Goal: Task Accomplishment & Management: Complete application form

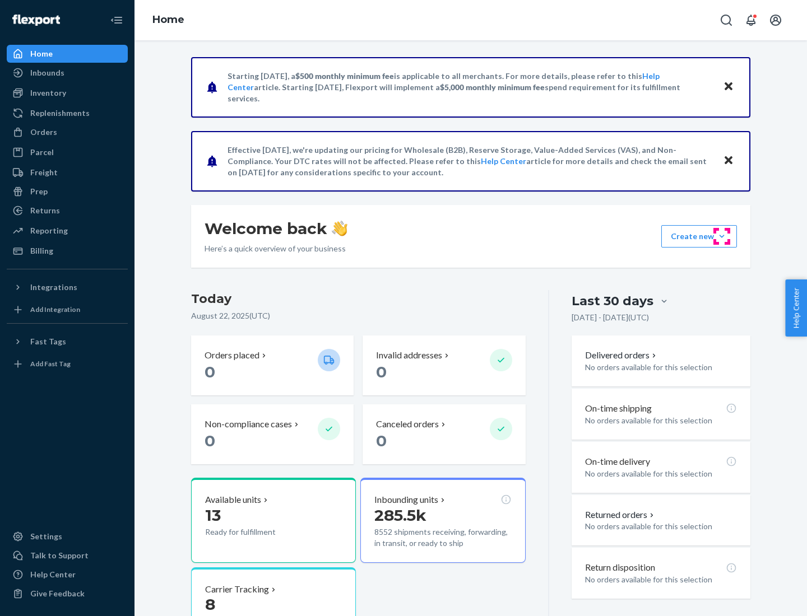
click at [722, 236] on button "Create new Create new inbound Create new order Create new product" at bounding box center [699, 236] width 76 height 22
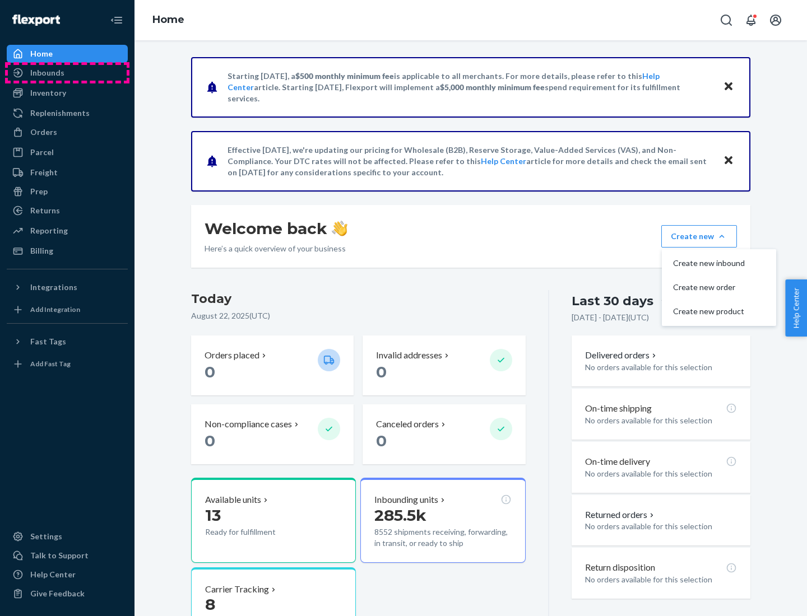
click at [67, 73] on div "Inbounds" at bounding box center [67, 73] width 119 height 16
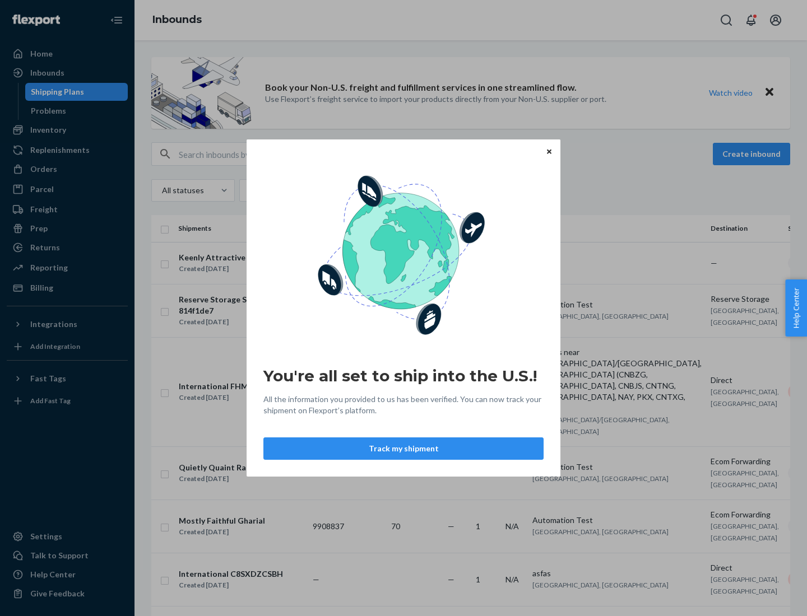
click at [403, 449] on button "Track my shipment" at bounding box center [403, 449] width 280 height 22
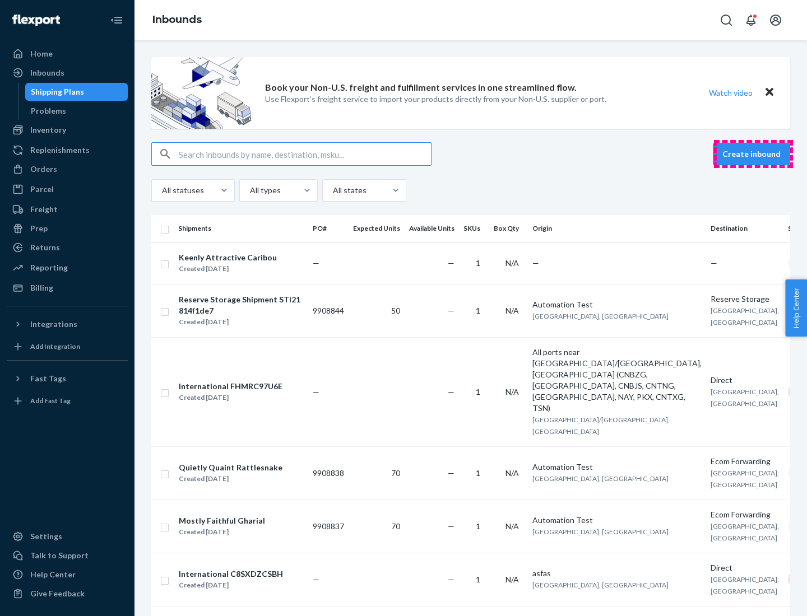
click at [753, 154] on button "Create inbound" at bounding box center [751, 154] width 77 height 22
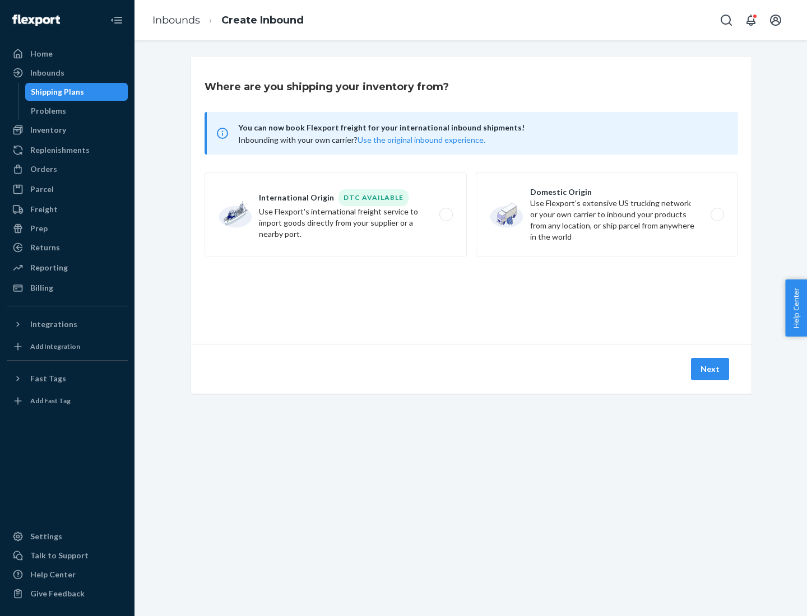
click at [336, 215] on label "International Origin DTC Available Use Flexport's international freight service…" at bounding box center [336, 215] width 262 height 84
click at [445, 215] on input "International Origin DTC Available Use Flexport's international freight service…" at bounding box center [448, 214] width 7 height 7
radio input "true"
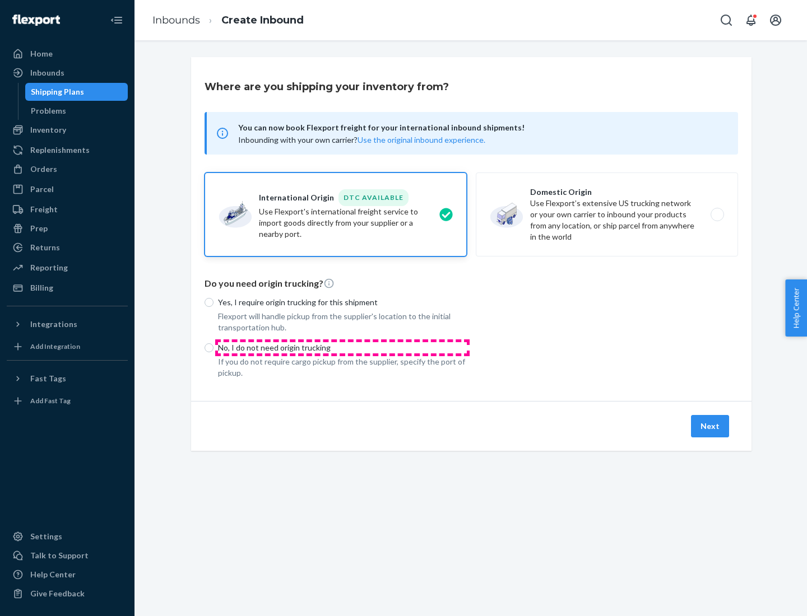
click at [342, 347] on p "No, I do not need origin trucking" at bounding box center [342, 347] width 249 height 11
click at [213, 347] on input "No, I do not need origin trucking" at bounding box center [209, 347] width 9 height 9
radio input "true"
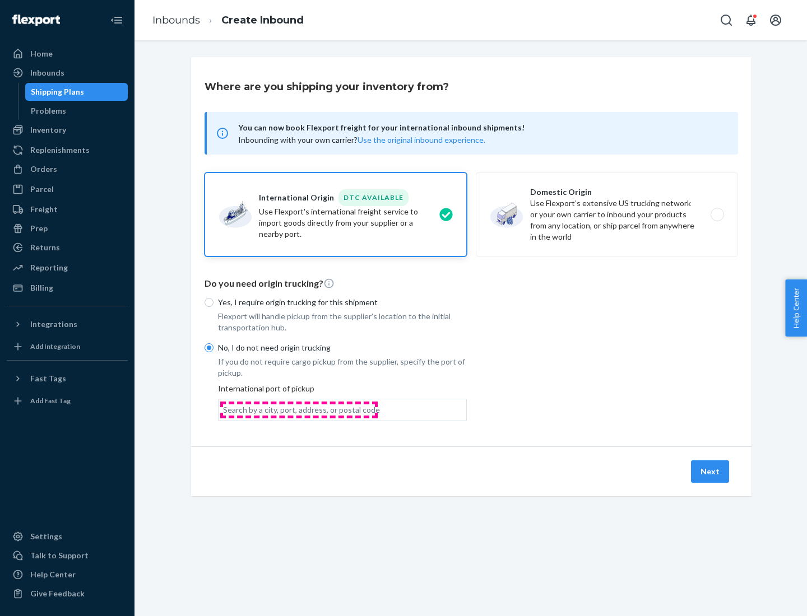
click at [299, 410] on div "Search by a city, port, address, or postal code" at bounding box center [301, 410] width 157 height 11
click at [224, 410] on input "Search by a city, port, address, or postal code" at bounding box center [223, 410] width 1 height 11
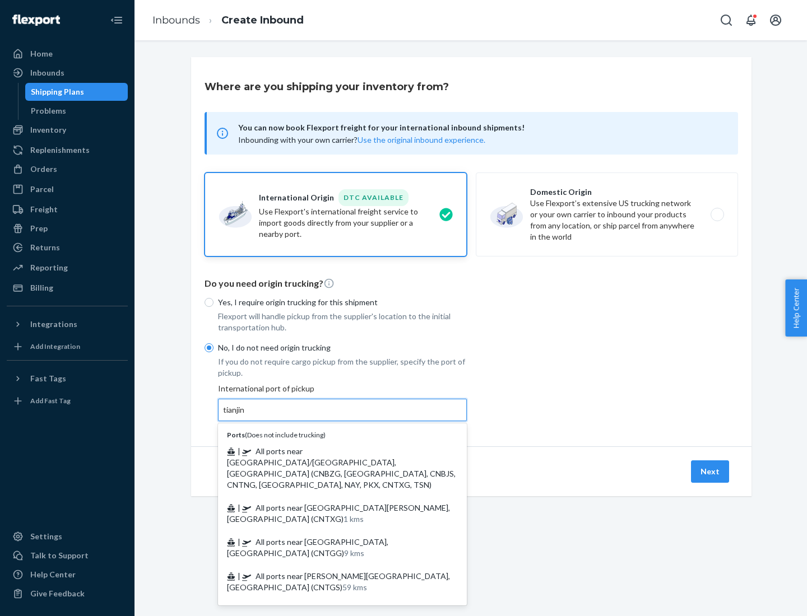
click at [331, 451] on span "| All ports near [GEOGRAPHIC_DATA]/[GEOGRAPHIC_DATA], [GEOGRAPHIC_DATA] (CNBZG,…" at bounding box center [341, 468] width 229 height 43
click at [246, 416] on input "tianjin" at bounding box center [234, 410] width 23 height 11
type input "All ports near [GEOGRAPHIC_DATA]/[GEOGRAPHIC_DATA], [GEOGRAPHIC_DATA] (CNBZG, […"
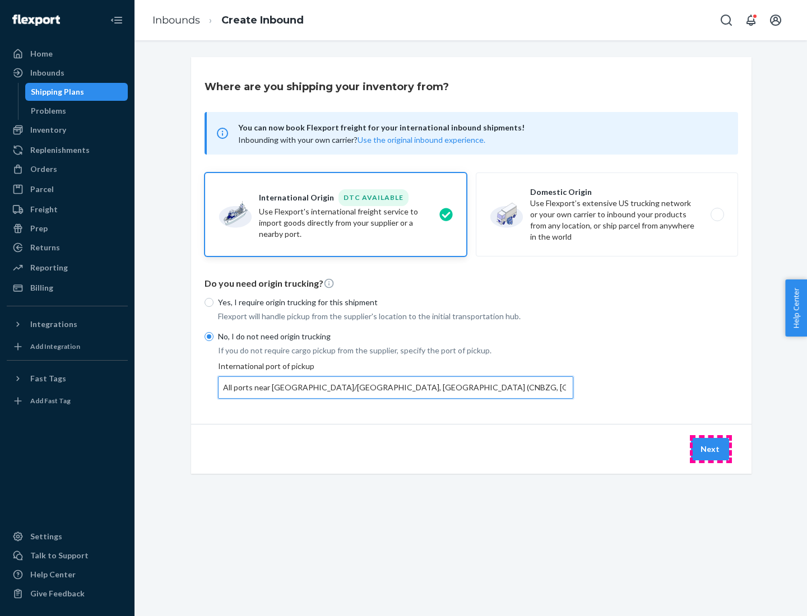
click at [710, 449] on button "Next" at bounding box center [710, 449] width 38 height 22
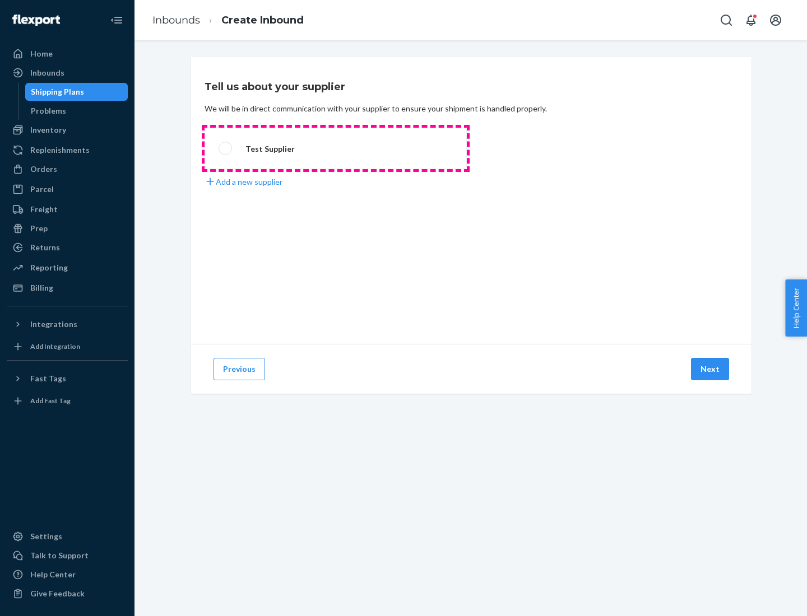
click at [336, 148] on label "Test Supplier" at bounding box center [336, 148] width 262 height 41
click at [226, 148] on input "Test Supplier" at bounding box center [222, 148] width 7 height 7
radio input "true"
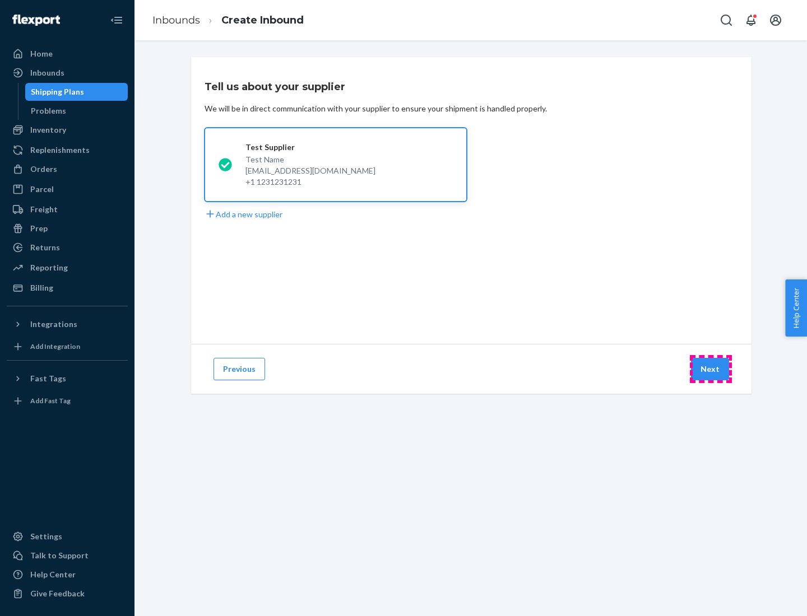
click at [710, 369] on button "Next" at bounding box center [710, 369] width 38 height 22
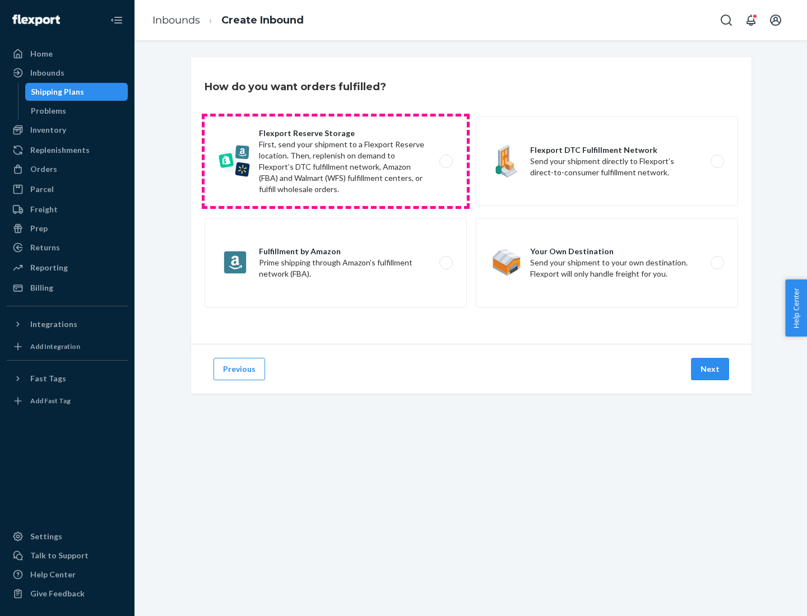
click at [336, 161] on label "Flexport Reserve Storage First, send your shipment to a Flexport Reserve locati…" at bounding box center [336, 162] width 262 height 90
click at [445, 161] on input "Flexport Reserve Storage First, send your shipment to a Flexport Reserve locati…" at bounding box center [448, 161] width 7 height 7
radio input "true"
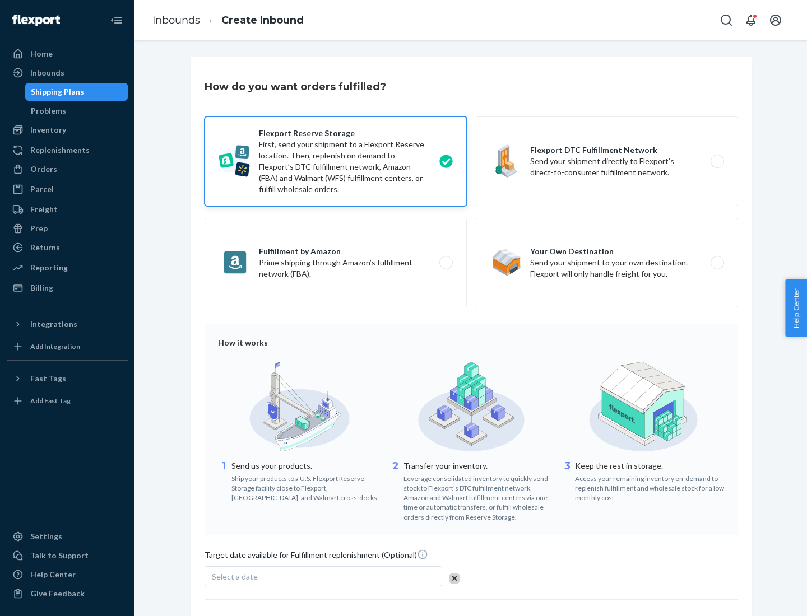
scroll to position [92, 0]
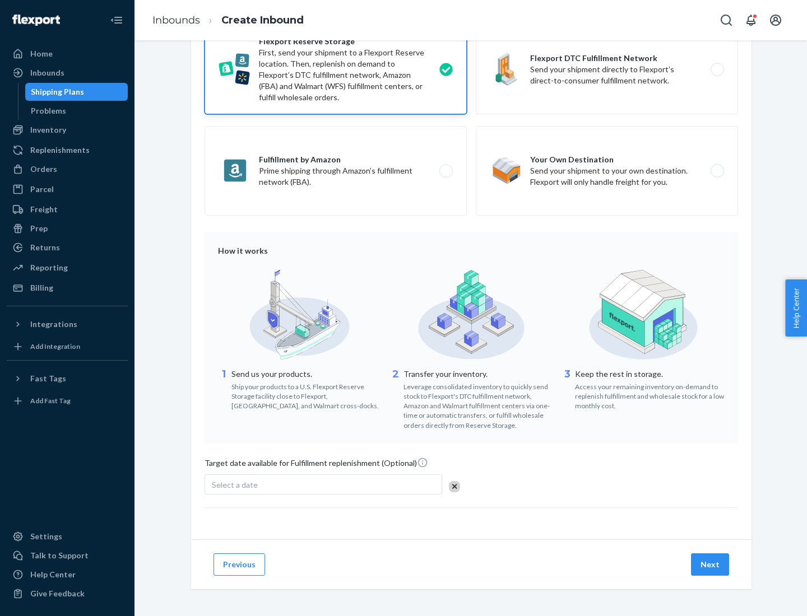
click at [710, 564] on button "Next" at bounding box center [710, 565] width 38 height 22
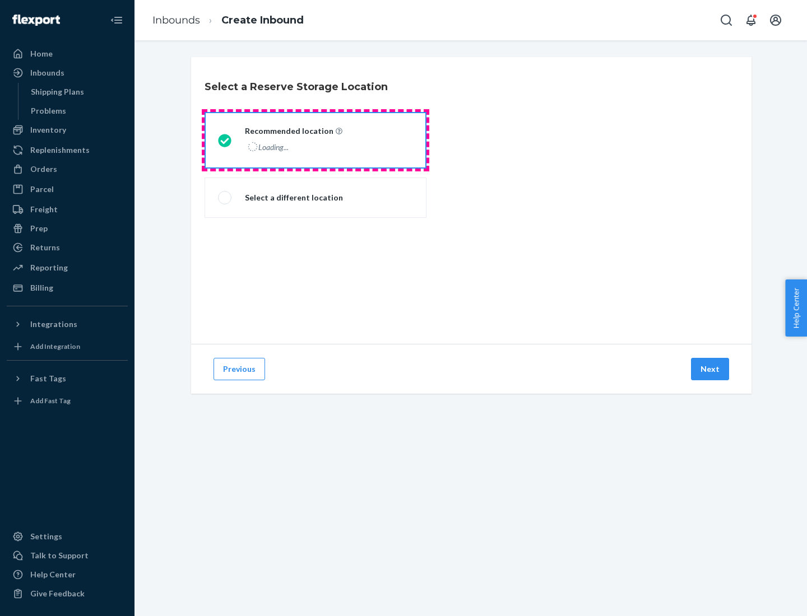
click at [315, 140] on div "Loading..." at bounding box center [292, 147] width 95 height 16
click at [225, 140] on input "Recommended location Loading..." at bounding box center [221, 140] width 7 height 7
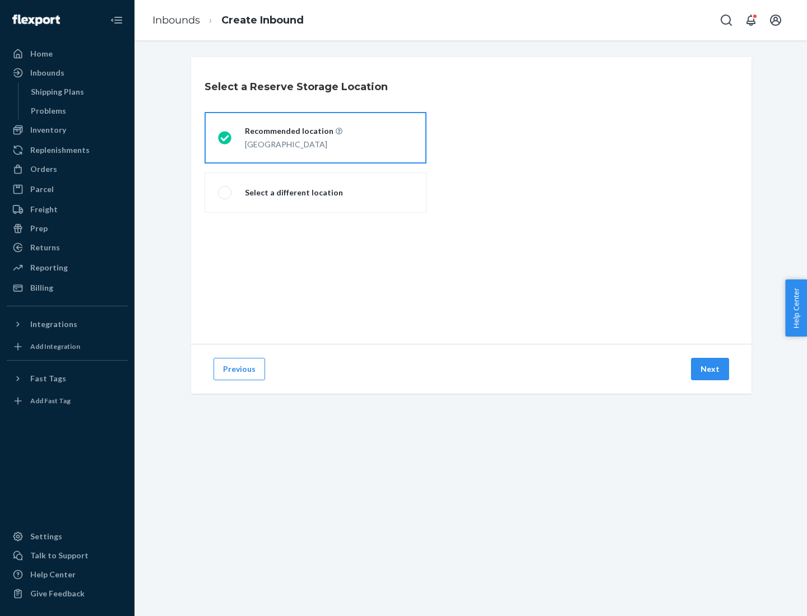
click at [710, 369] on button "Next" at bounding box center [710, 369] width 38 height 22
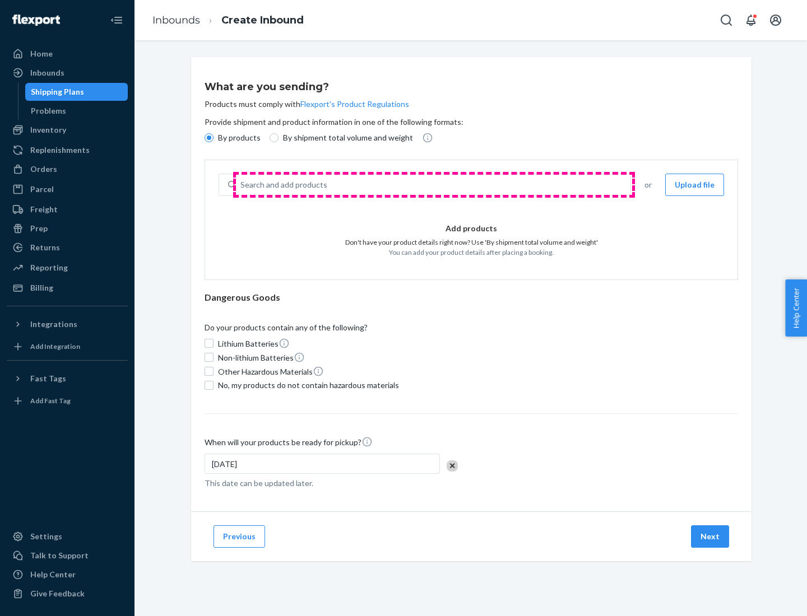
click at [434, 185] on div "Search and add products" at bounding box center [433, 185] width 394 height 20
click at [242, 185] on input "Search and add products" at bounding box center [240, 184] width 1 height 11
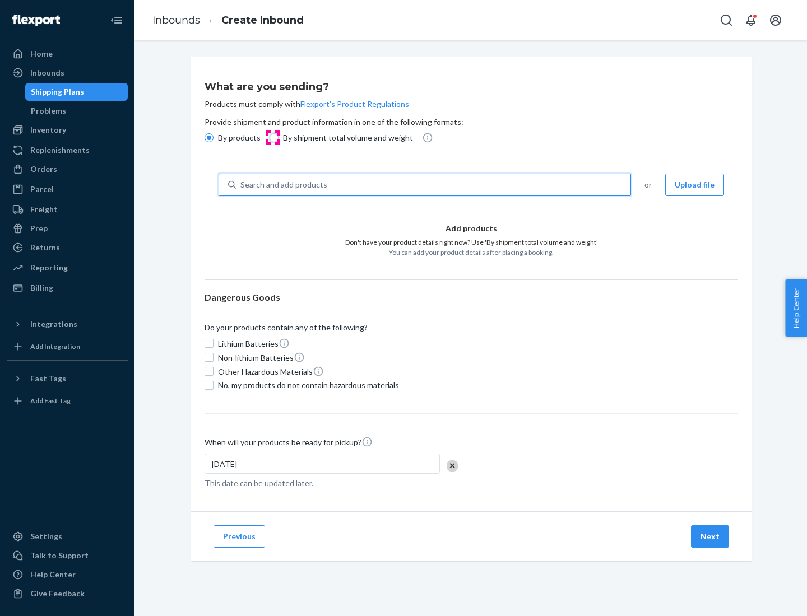
click at [272, 138] on input "By shipment total volume and weight" at bounding box center [274, 137] width 9 height 9
radio input "true"
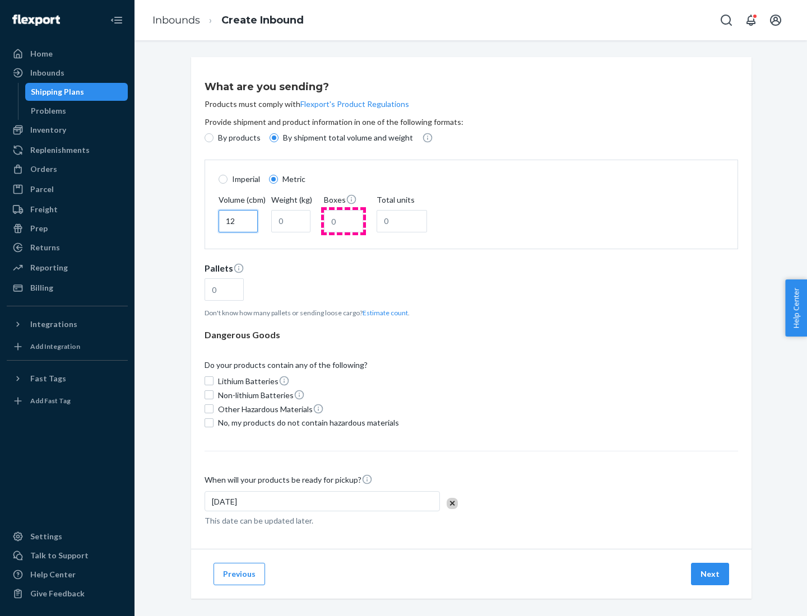
type input "12"
type input "22"
type input "222"
type input "121"
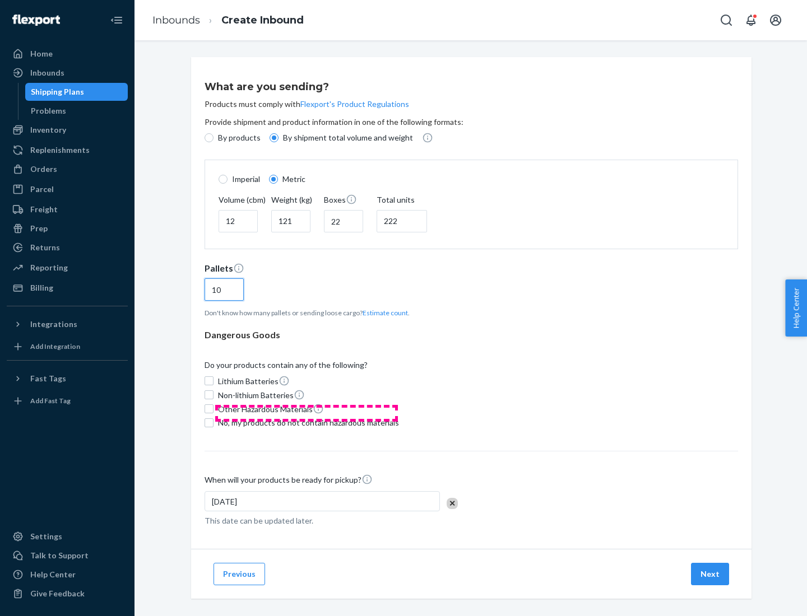
scroll to position [10, 0]
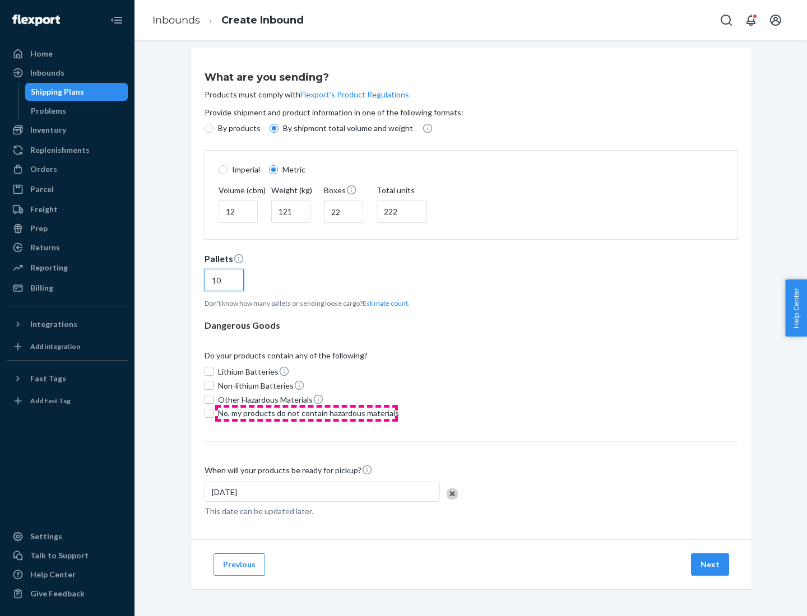
type input "10"
click at [307, 413] on span "No, my products do not contain hazardous materials" at bounding box center [308, 413] width 181 height 11
click at [213, 413] on input "No, my products do not contain hazardous materials" at bounding box center [209, 413] width 9 height 9
checkbox input "true"
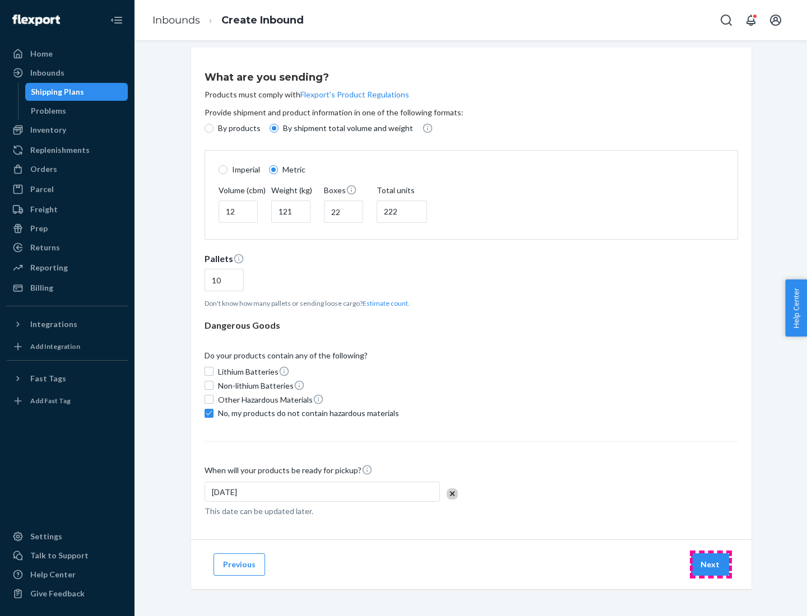
click at [710, 564] on button "Next" at bounding box center [710, 565] width 38 height 22
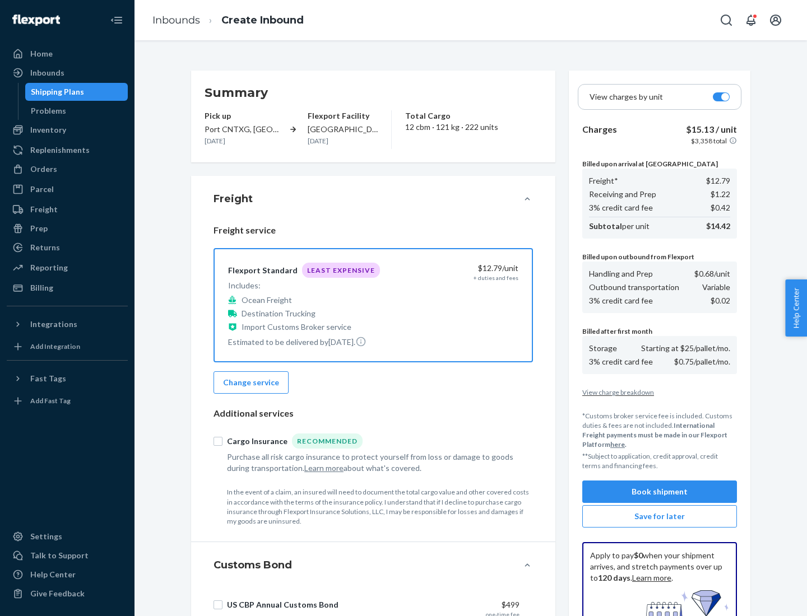
scroll to position [164, 0]
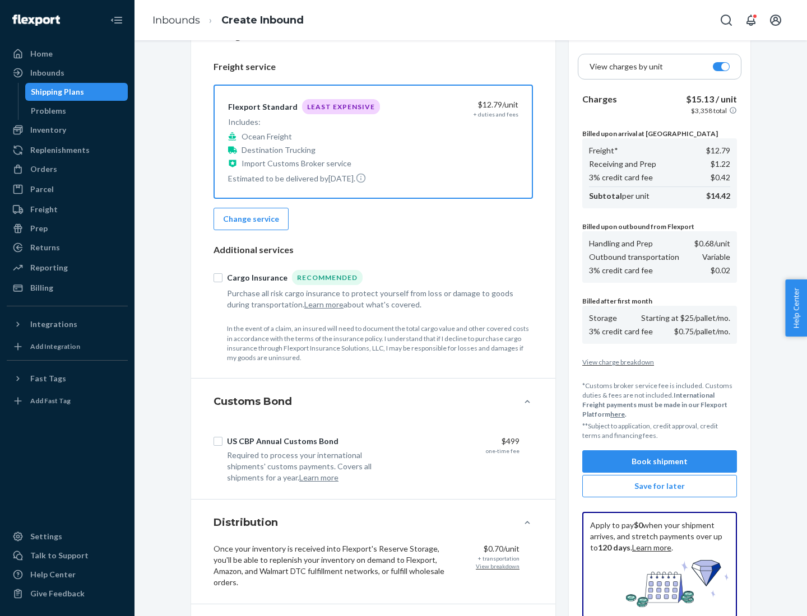
click at [660, 462] on button "Book shipment" at bounding box center [659, 462] width 155 height 22
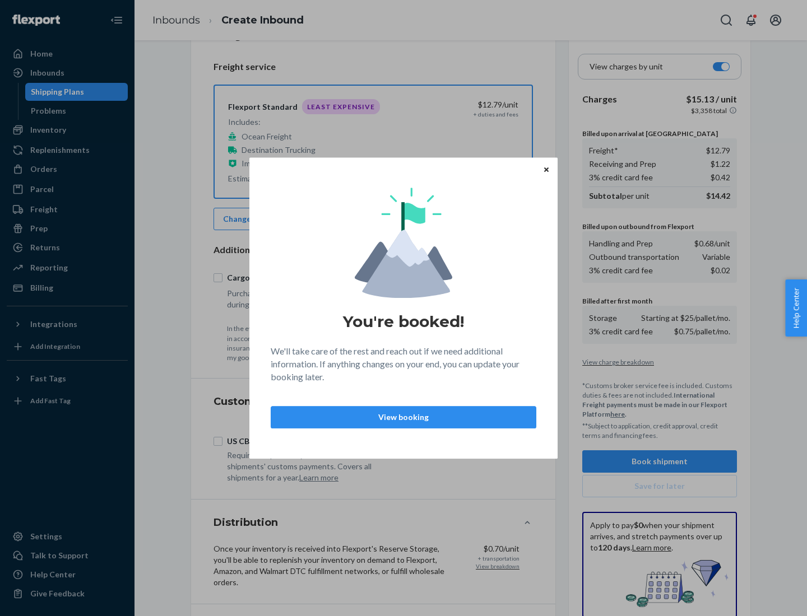
click at [403, 417] on p "View booking" at bounding box center [403, 417] width 247 height 11
